Goal: Task Accomplishment & Management: Manage account settings

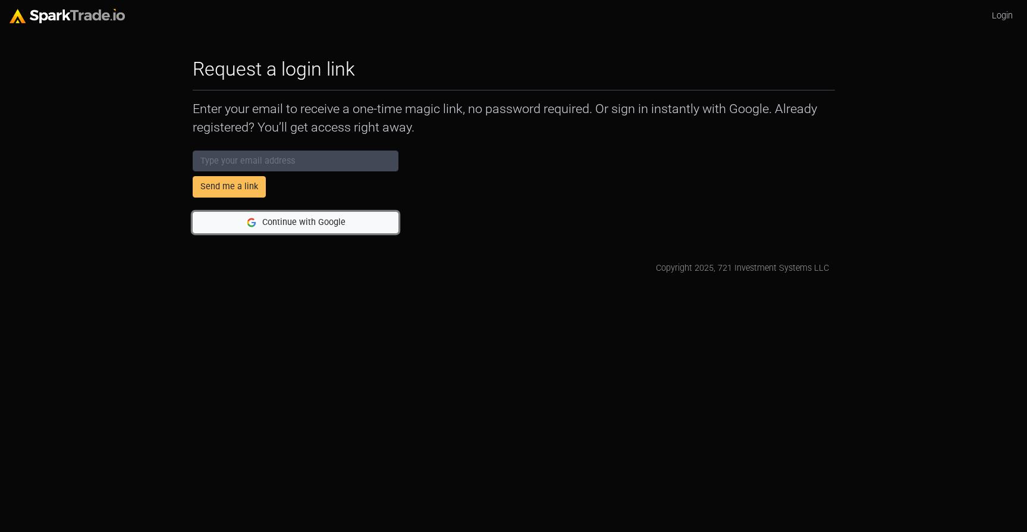
click at [291, 225] on button "Continue with Google" at bounding box center [296, 222] width 206 height 21
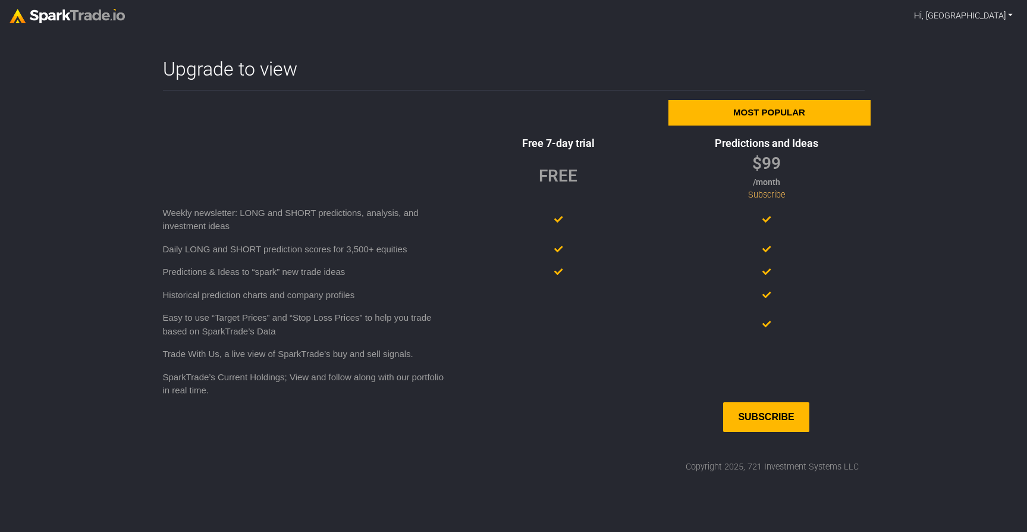
click at [991, 9] on link "Hi, Abby" at bounding box center [963, 16] width 108 height 23
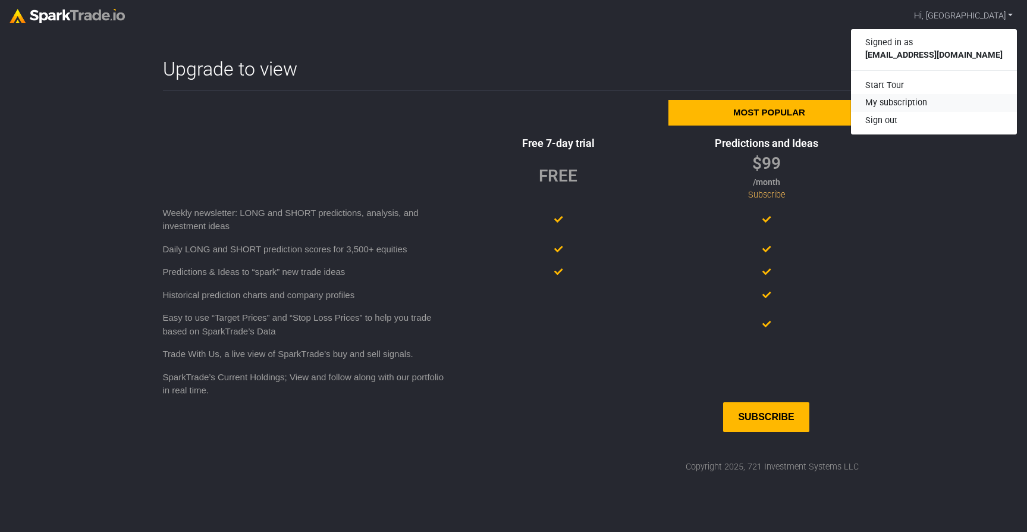
click at [949, 103] on link "My subscription" at bounding box center [934, 103] width 166 height 18
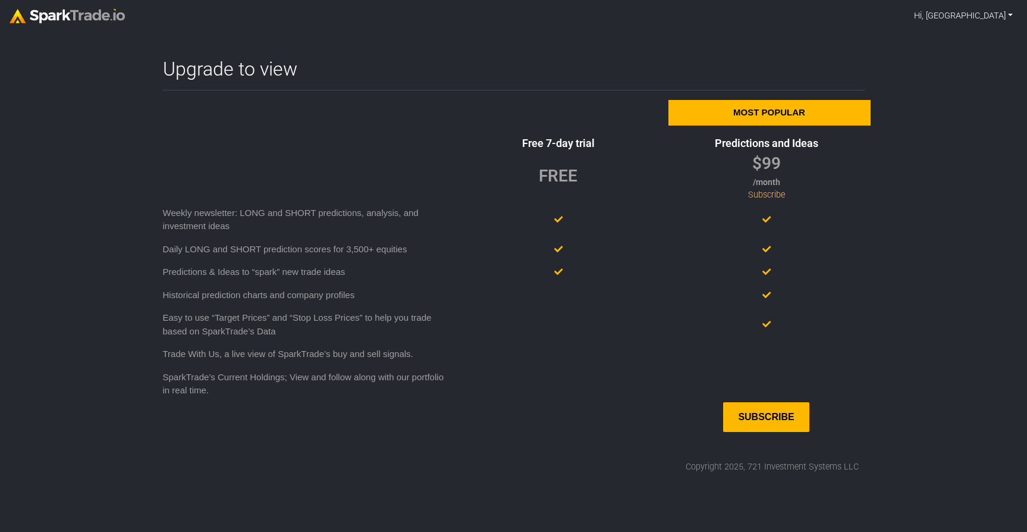
click at [995, 15] on link "Hi, Abby" at bounding box center [963, 16] width 108 height 23
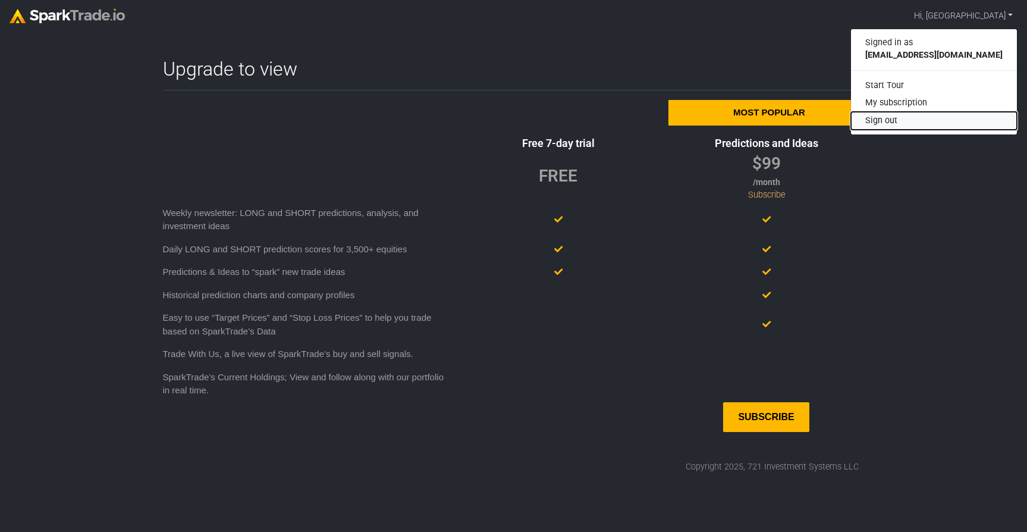
click at [941, 120] on button "Sign out" at bounding box center [934, 121] width 166 height 18
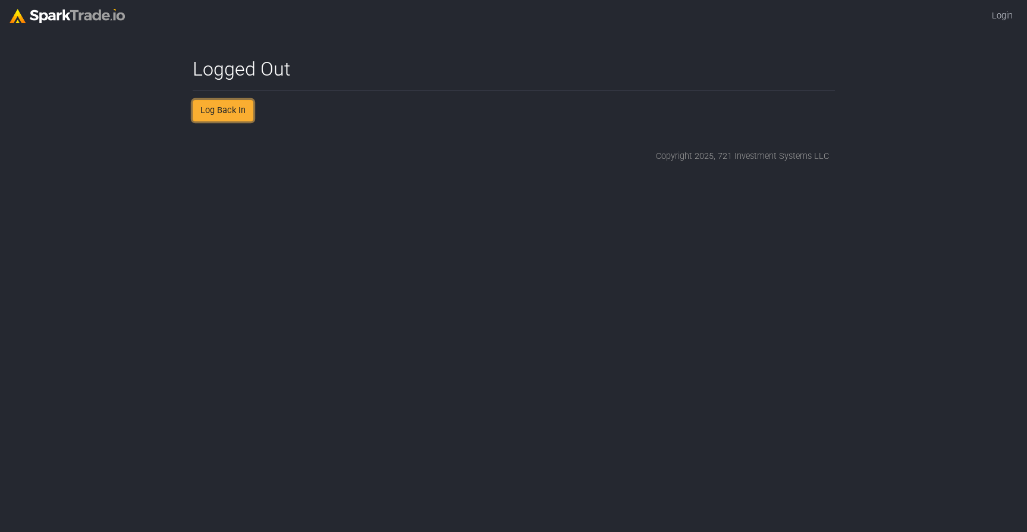
click at [218, 116] on link "Log Back In" at bounding box center [223, 110] width 61 height 21
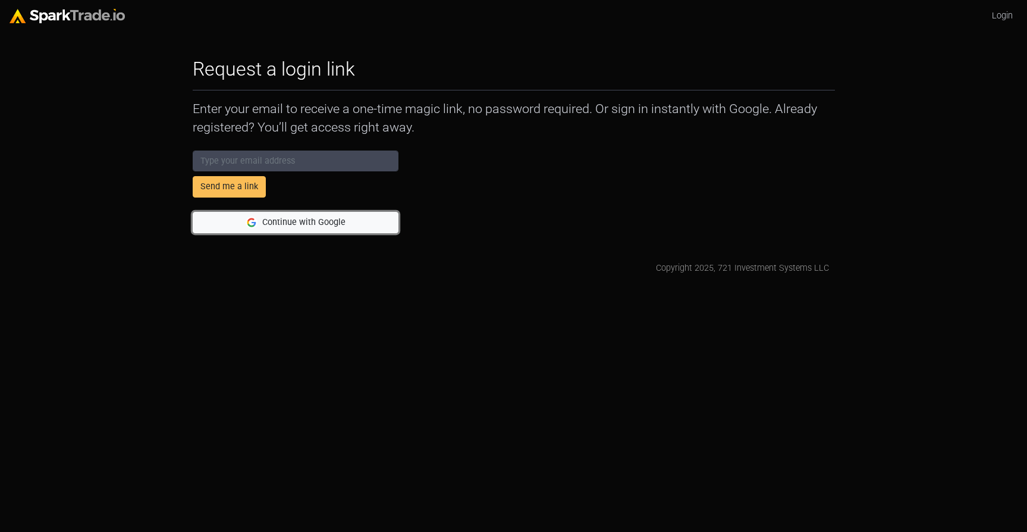
click at [325, 224] on button "Continue with Google" at bounding box center [296, 222] width 206 height 21
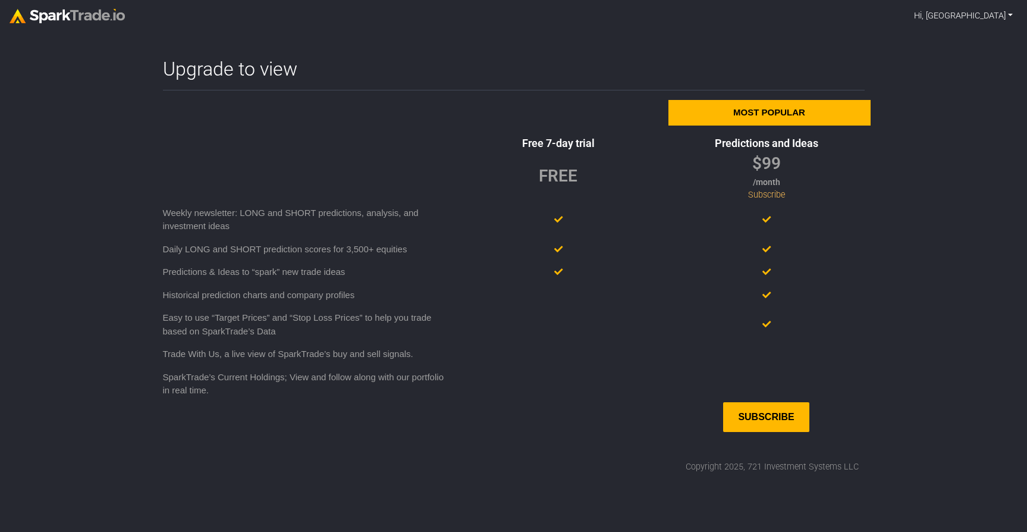
click at [982, 17] on link "Hi, [GEOGRAPHIC_DATA]" at bounding box center [963, 16] width 108 height 23
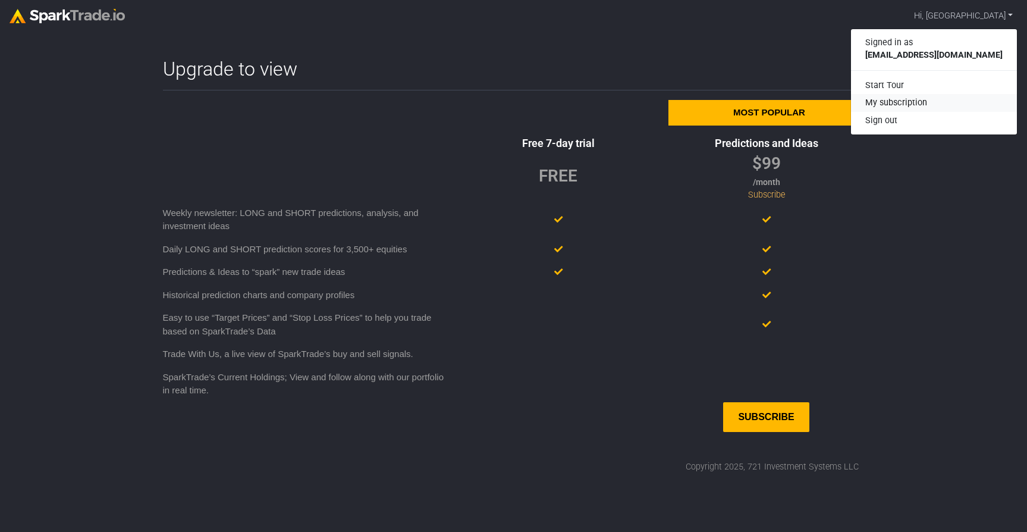
click at [949, 105] on link "My subscription" at bounding box center [934, 103] width 166 height 18
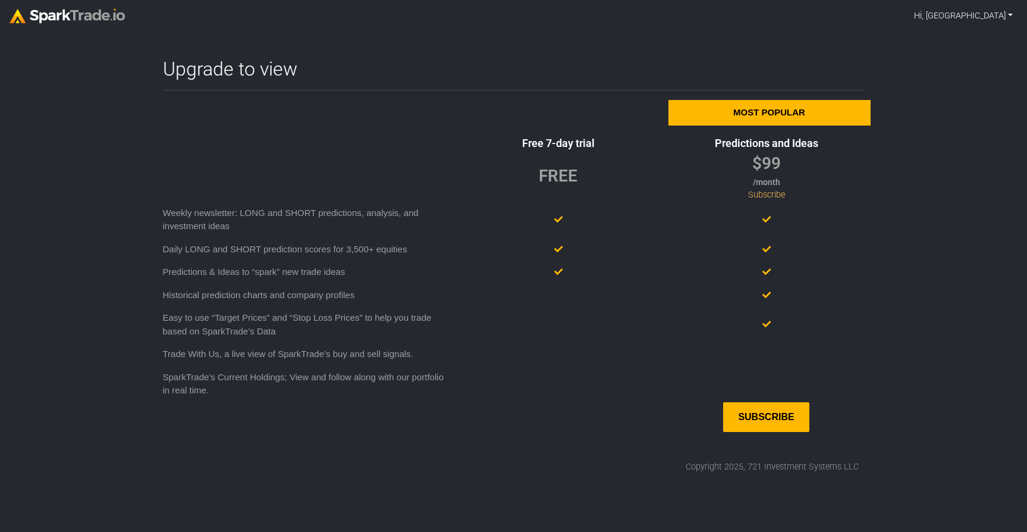
click at [992, 11] on link "Hi, [GEOGRAPHIC_DATA]" at bounding box center [963, 16] width 108 height 23
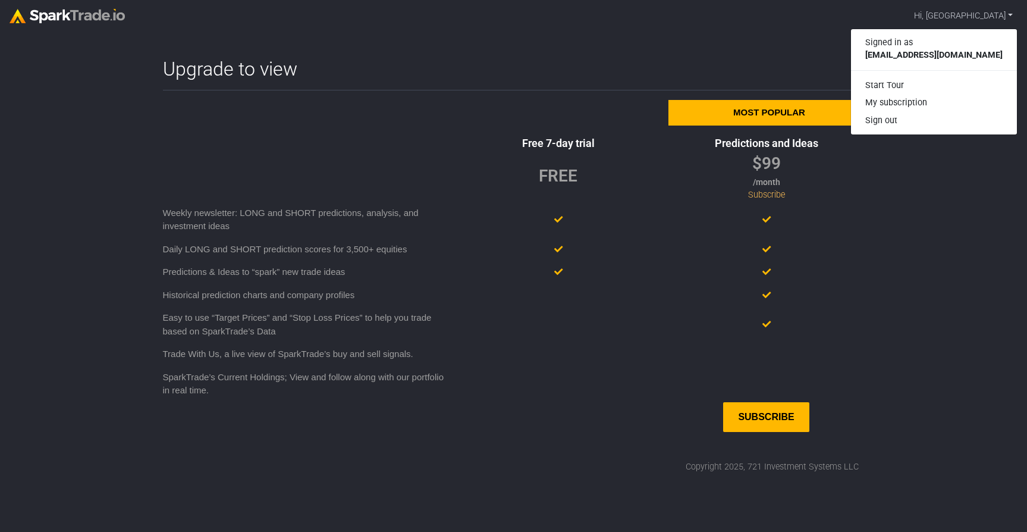
click at [496, 29] on nav "Hi, Abby Signed in as hi@abbyaustin.com Start Tour My subscription Sign out" at bounding box center [513, 16] width 1027 height 32
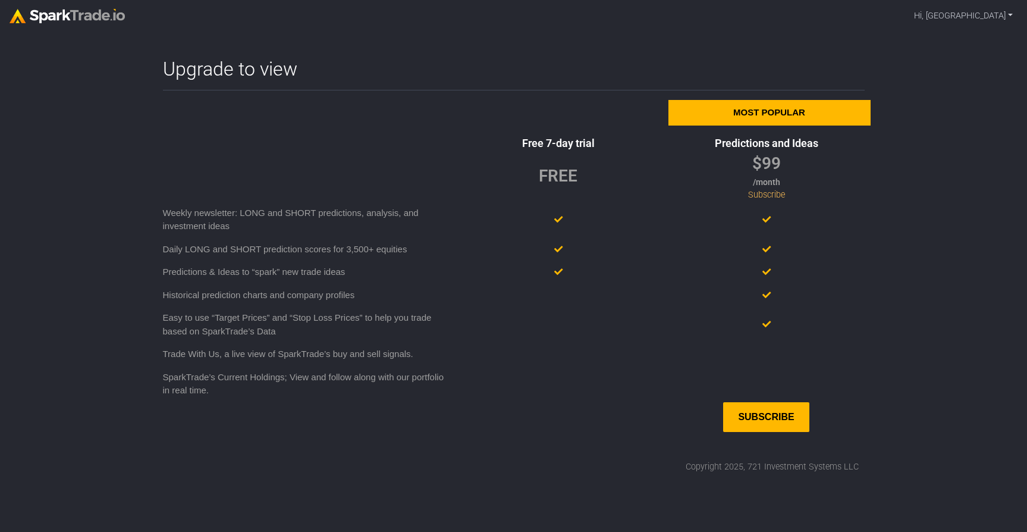
click at [34, 20] on img at bounding box center [67, 16] width 115 height 14
